Goal: Go to known website: Access a specific website the user already knows

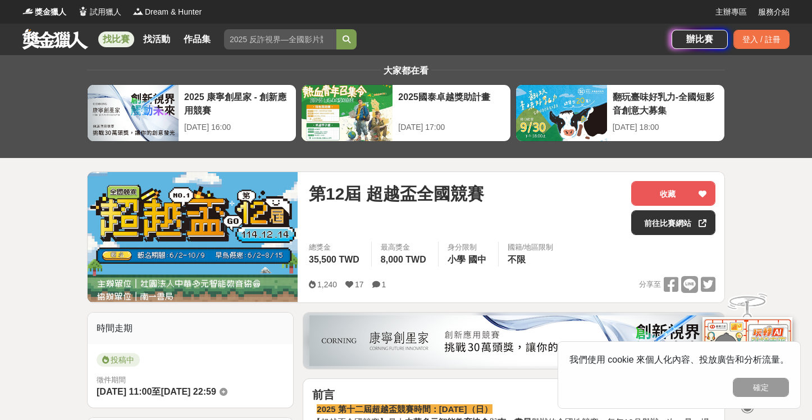
drag, startPoint x: 764, startPoint y: 389, endPoint x: 740, endPoint y: 335, distance: 58.9
click at [764, 389] on button "確定" at bounding box center [761, 387] width 56 height 19
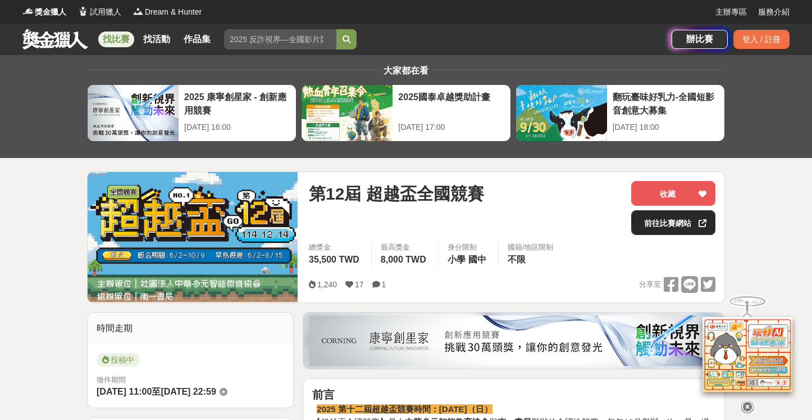
click at [663, 221] on link "前往比賽網站" at bounding box center [673, 222] width 84 height 25
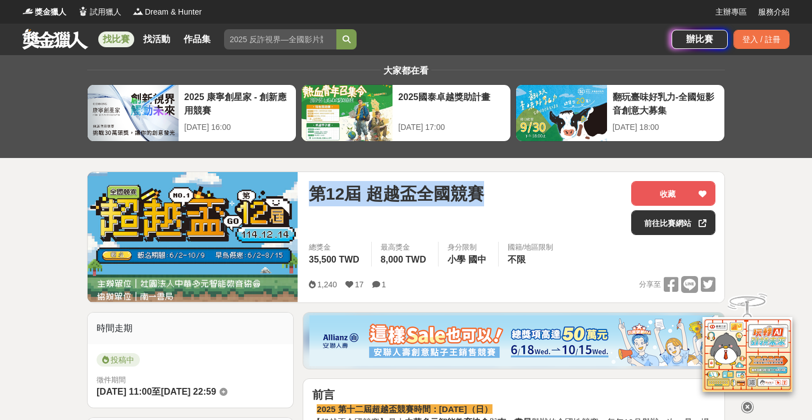
drag, startPoint x: 312, startPoint y: 188, endPoint x: 499, endPoint y: 199, distance: 188.0
click at [499, 199] on div "第12屆 超越盃全國競賽" at bounding box center [465, 193] width 313 height 25
copy span "第12屆 超越盃全國競賽"
